Goal: Task Accomplishment & Management: Manage account settings

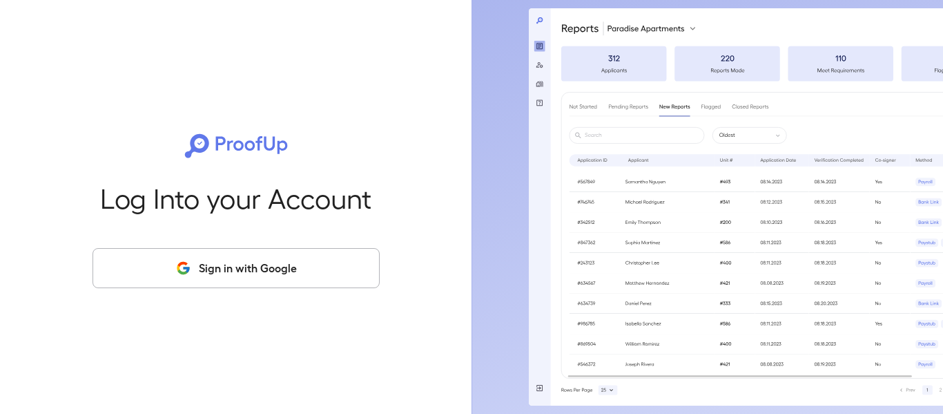
click at [287, 279] on button "Sign in with Google" at bounding box center [236, 268] width 287 height 40
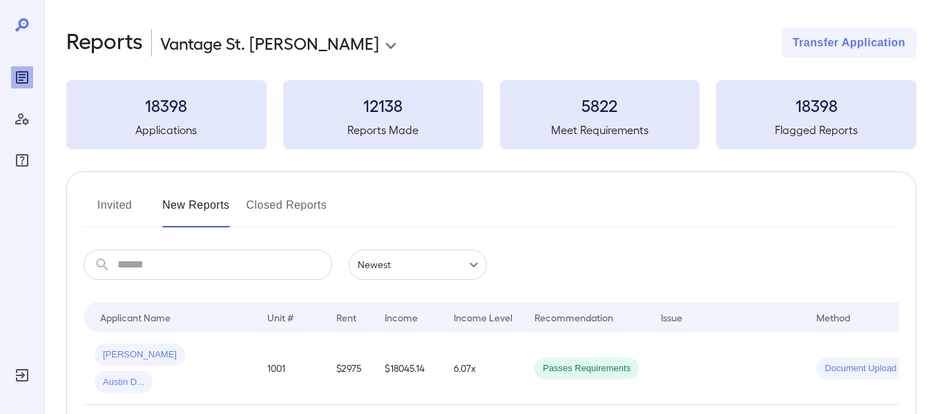
click at [118, 206] on button "Invited" at bounding box center [115, 210] width 62 height 33
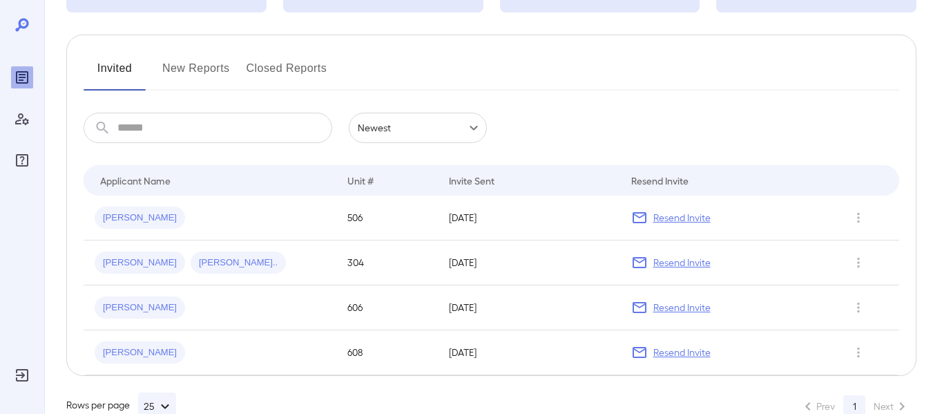
scroll to position [138, 0]
click at [206, 69] on button "New Reports" at bounding box center [196, 72] width 68 height 33
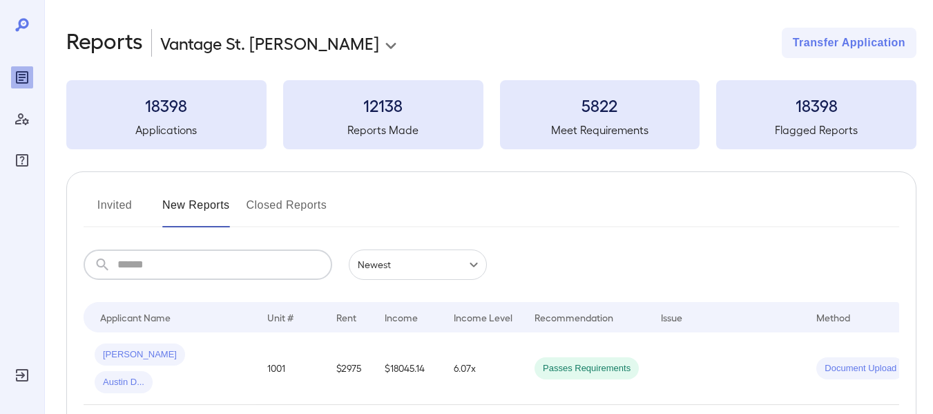
click at [197, 267] on input "text" at bounding box center [224, 264] width 215 height 30
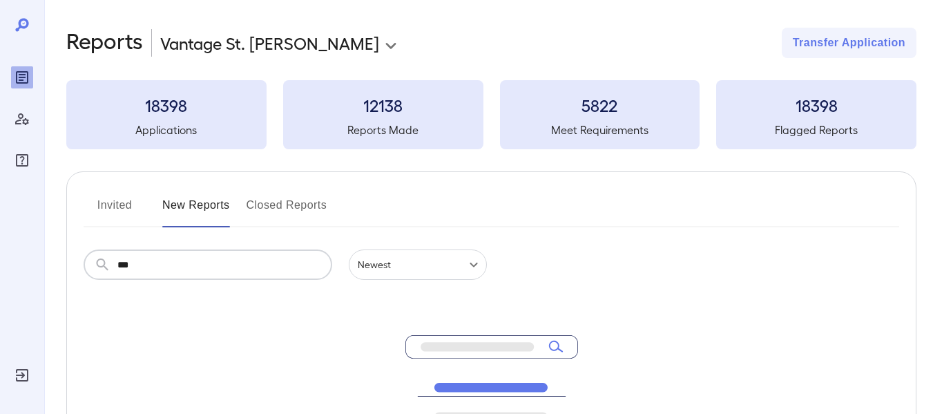
type input "***"
click at [102, 207] on button "Invited" at bounding box center [115, 210] width 62 height 33
